Goal: Find specific page/section: Find specific page/section

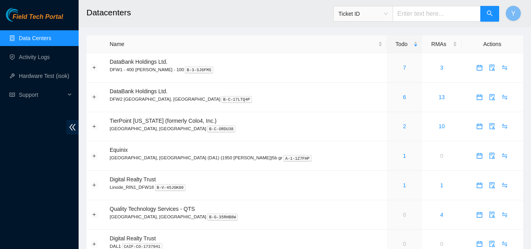
click at [51, 36] on link "Data Centers" at bounding box center [35, 38] width 32 height 6
click at [48, 39] on link "Data Centers" at bounding box center [35, 38] width 32 height 6
click at [403, 127] on link "2" at bounding box center [404, 126] width 3 height 6
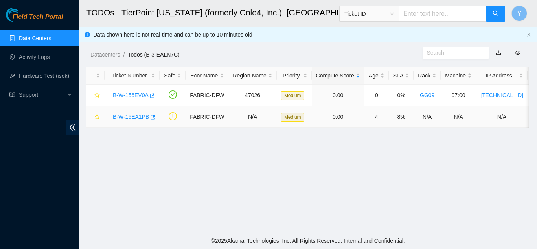
click at [131, 116] on link "B-W-15EA1PB" at bounding box center [131, 117] width 36 height 6
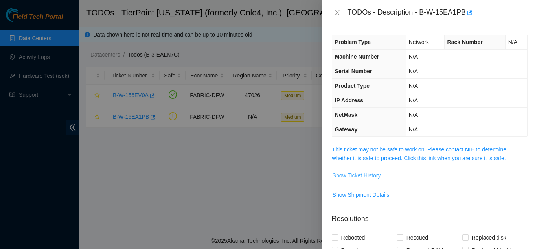
click at [350, 177] on span "Show Ticket History" at bounding box center [357, 175] width 48 height 9
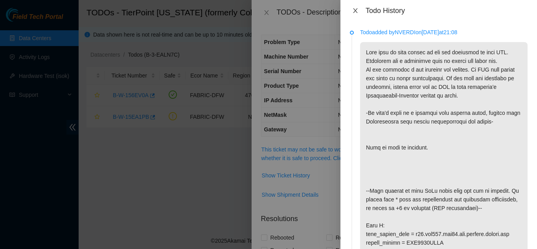
click at [358, 11] on icon "close" at bounding box center [355, 10] width 6 height 6
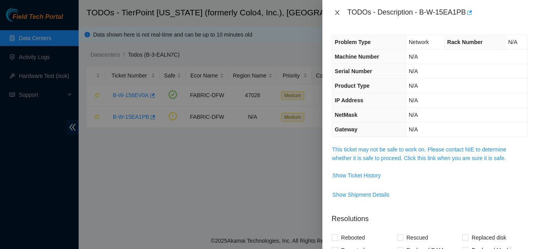
click at [335, 11] on icon "close" at bounding box center [337, 12] width 6 height 6
